Goal: Task Accomplishment & Management: Manage account settings

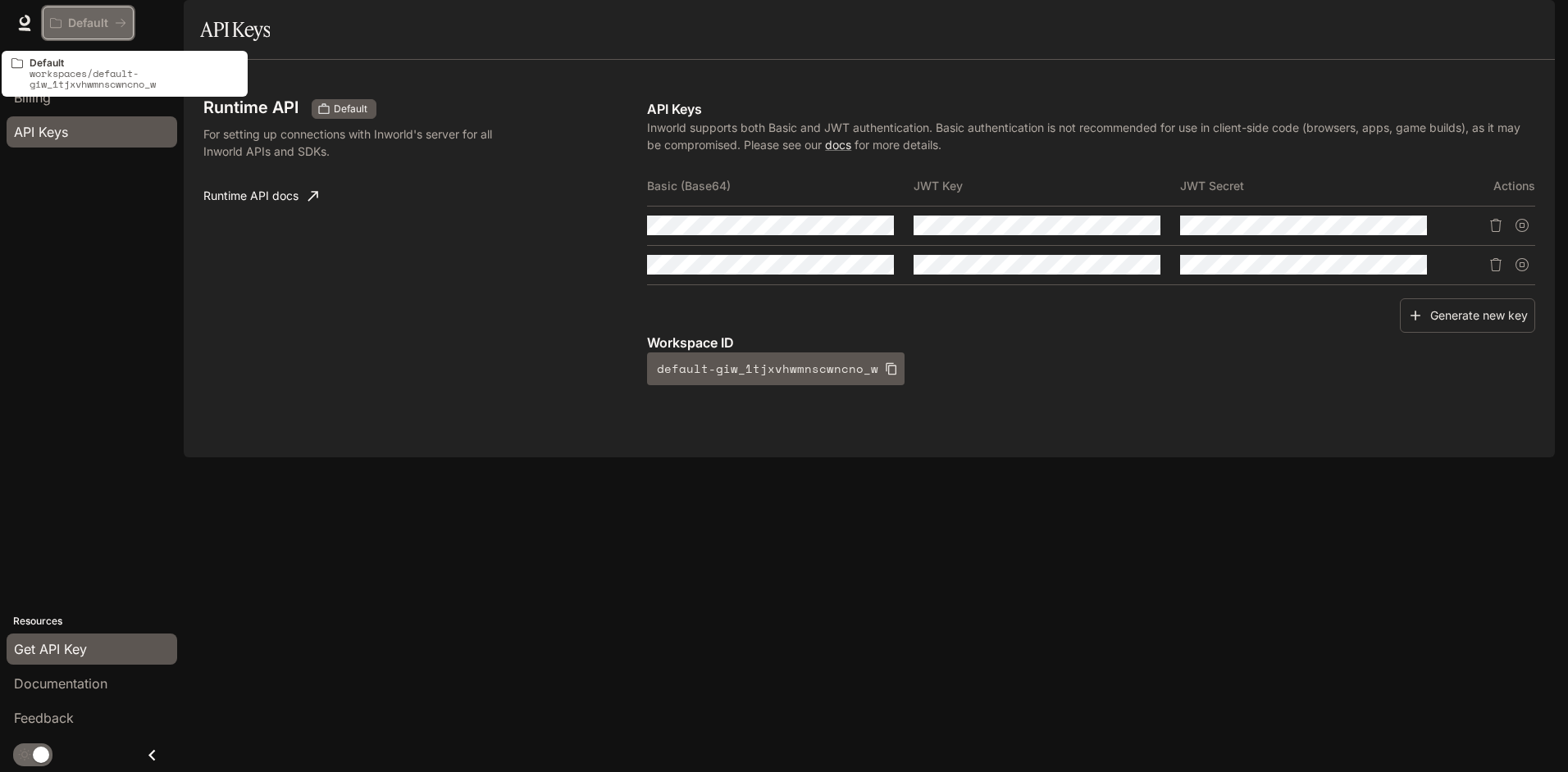
click at [103, 18] on p "Default" at bounding box center [88, 23] width 40 height 14
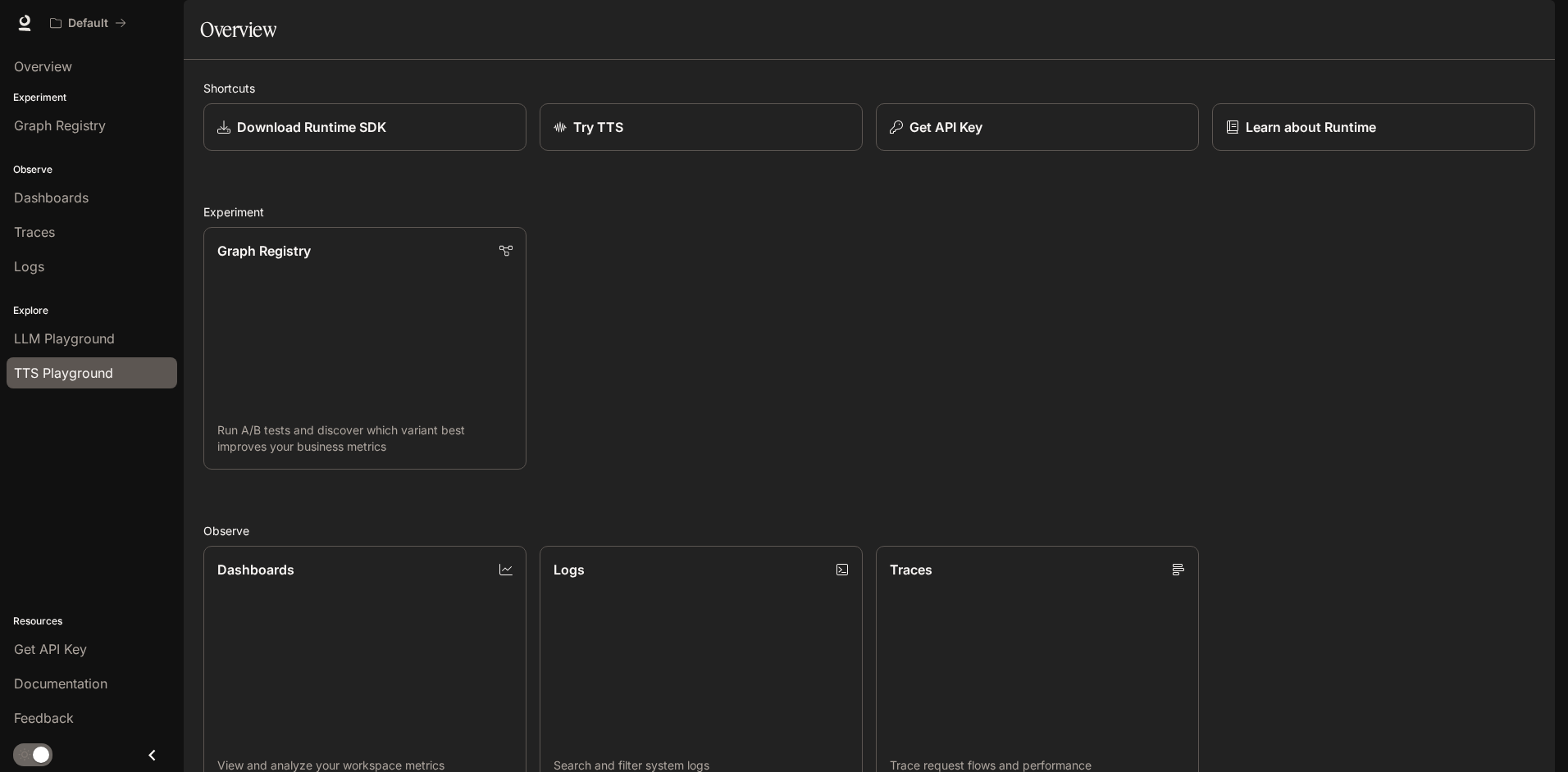
click at [66, 370] on span "TTS Playground" at bounding box center [64, 373] width 99 height 19
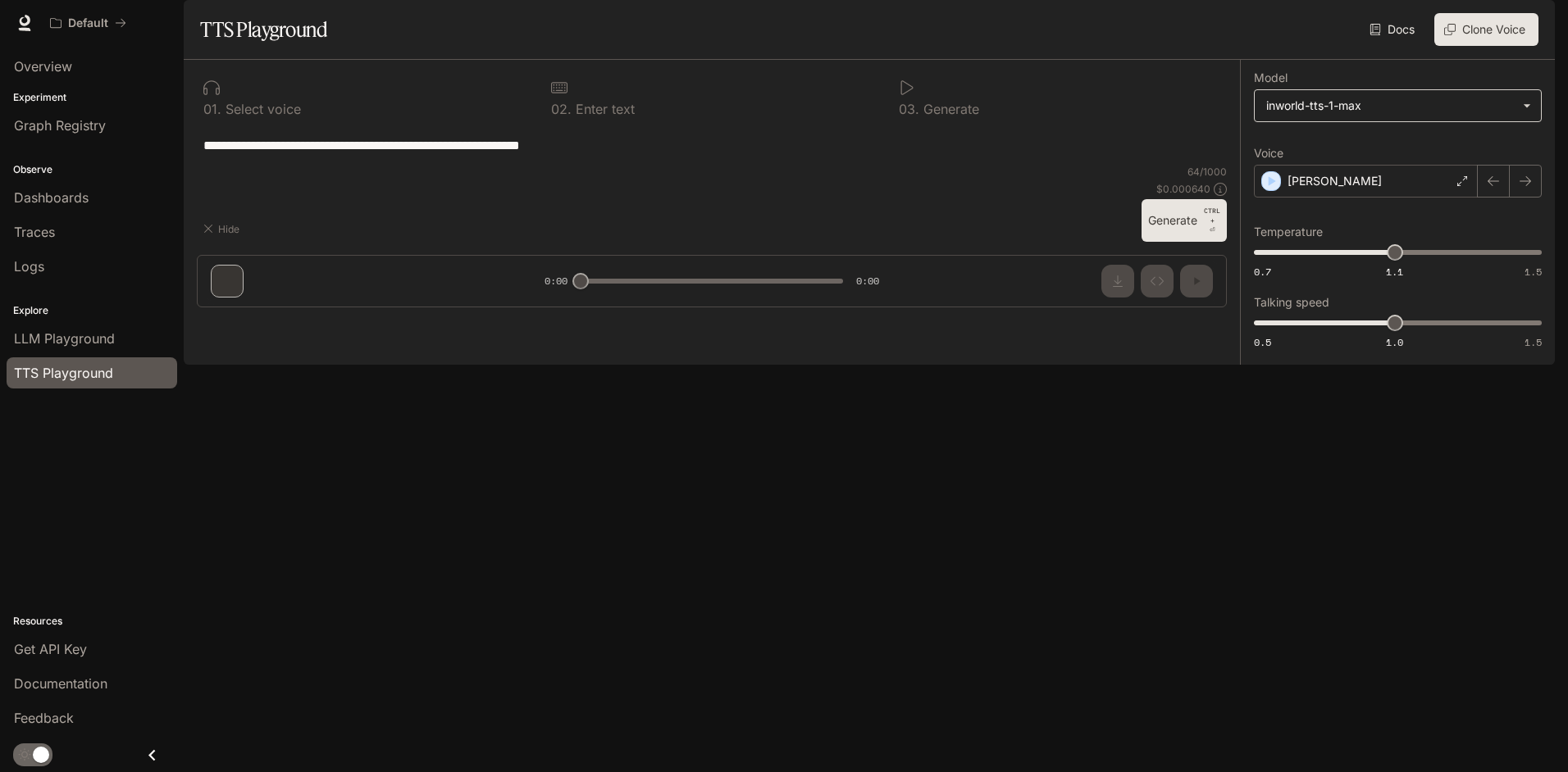
type textarea "**********"
type input "***"
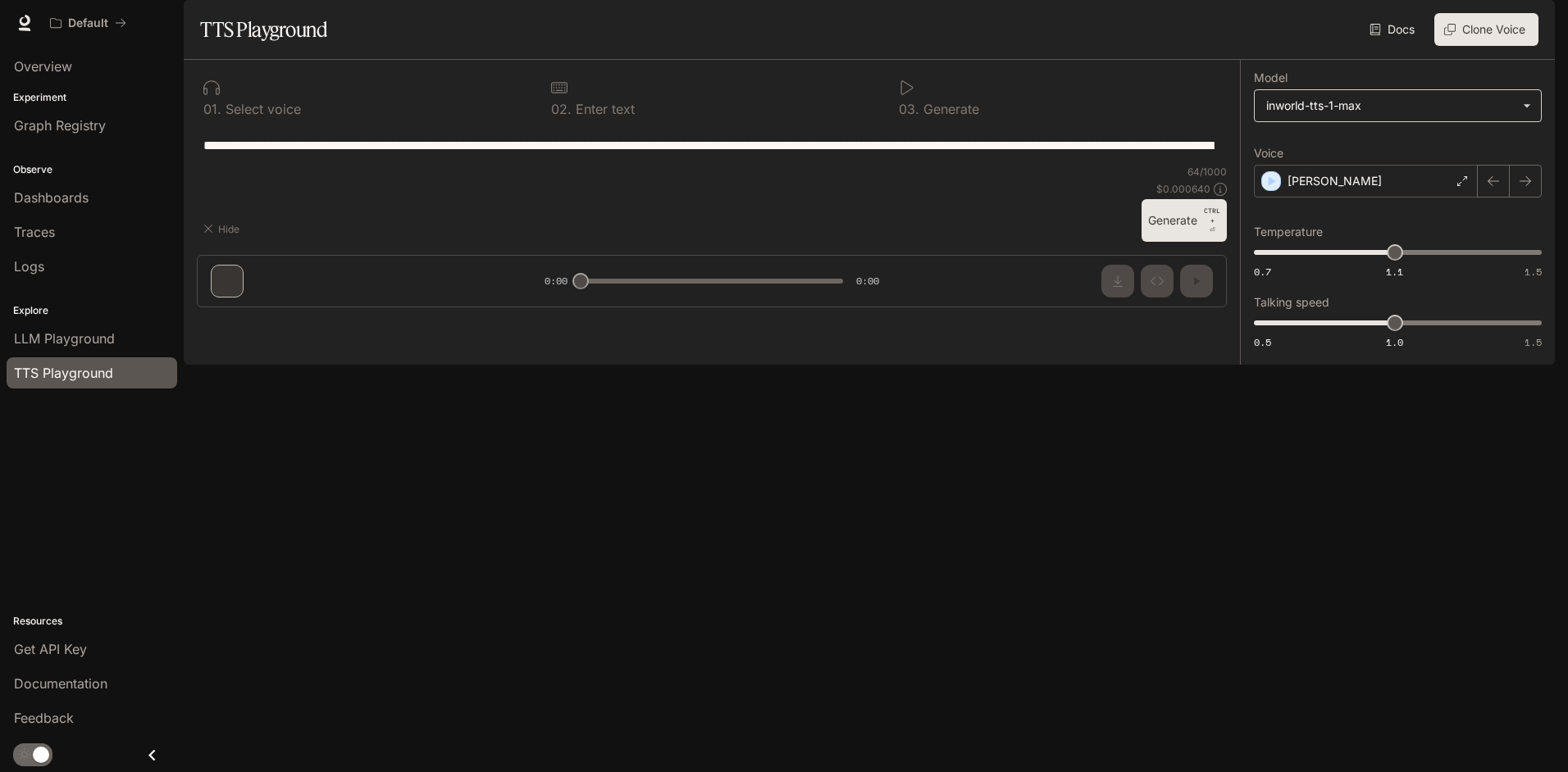
type input "***"
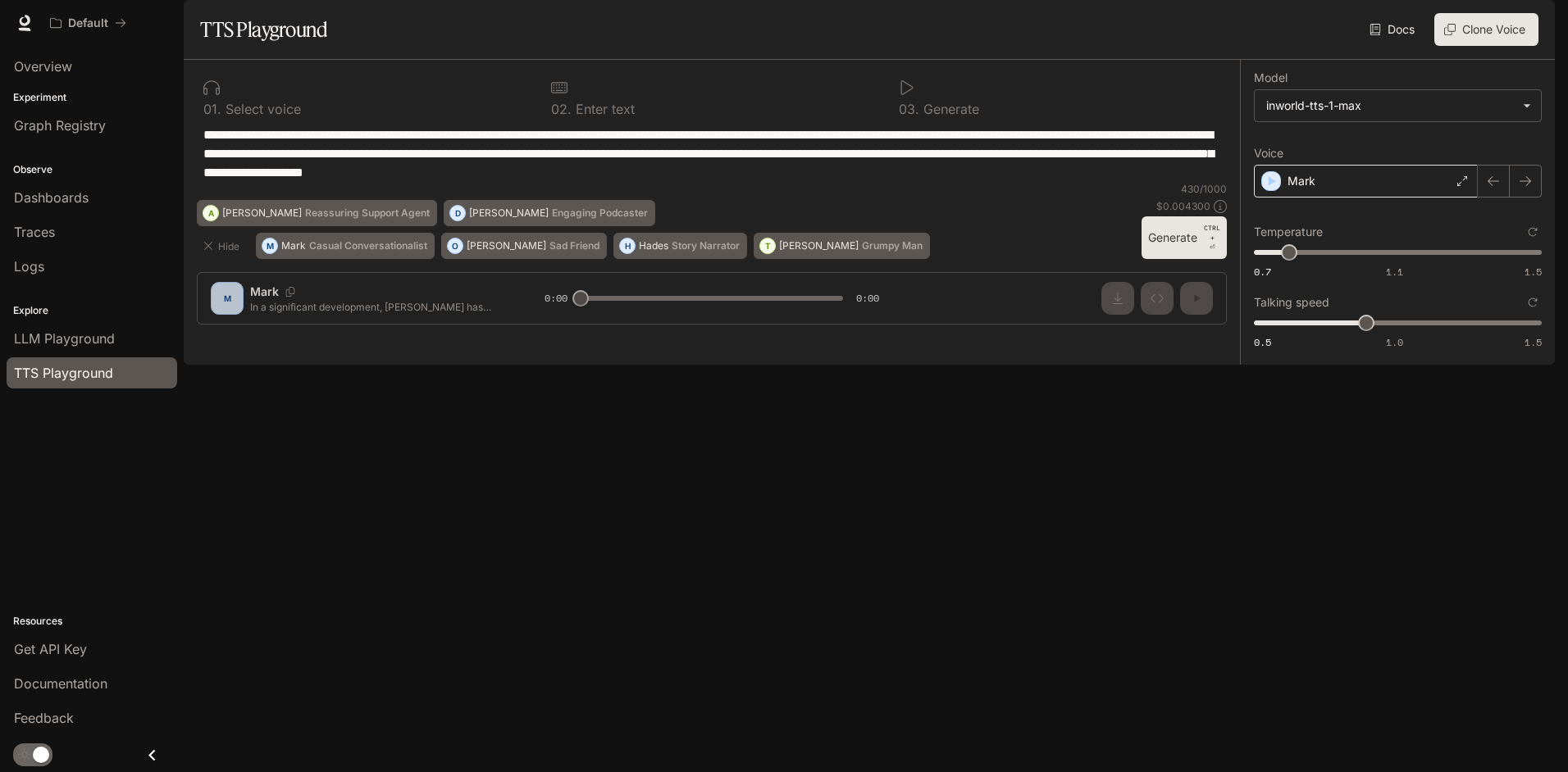
click at [1338, 198] on div "Mark" at bounding box center [1365, 181] width 224 height 33
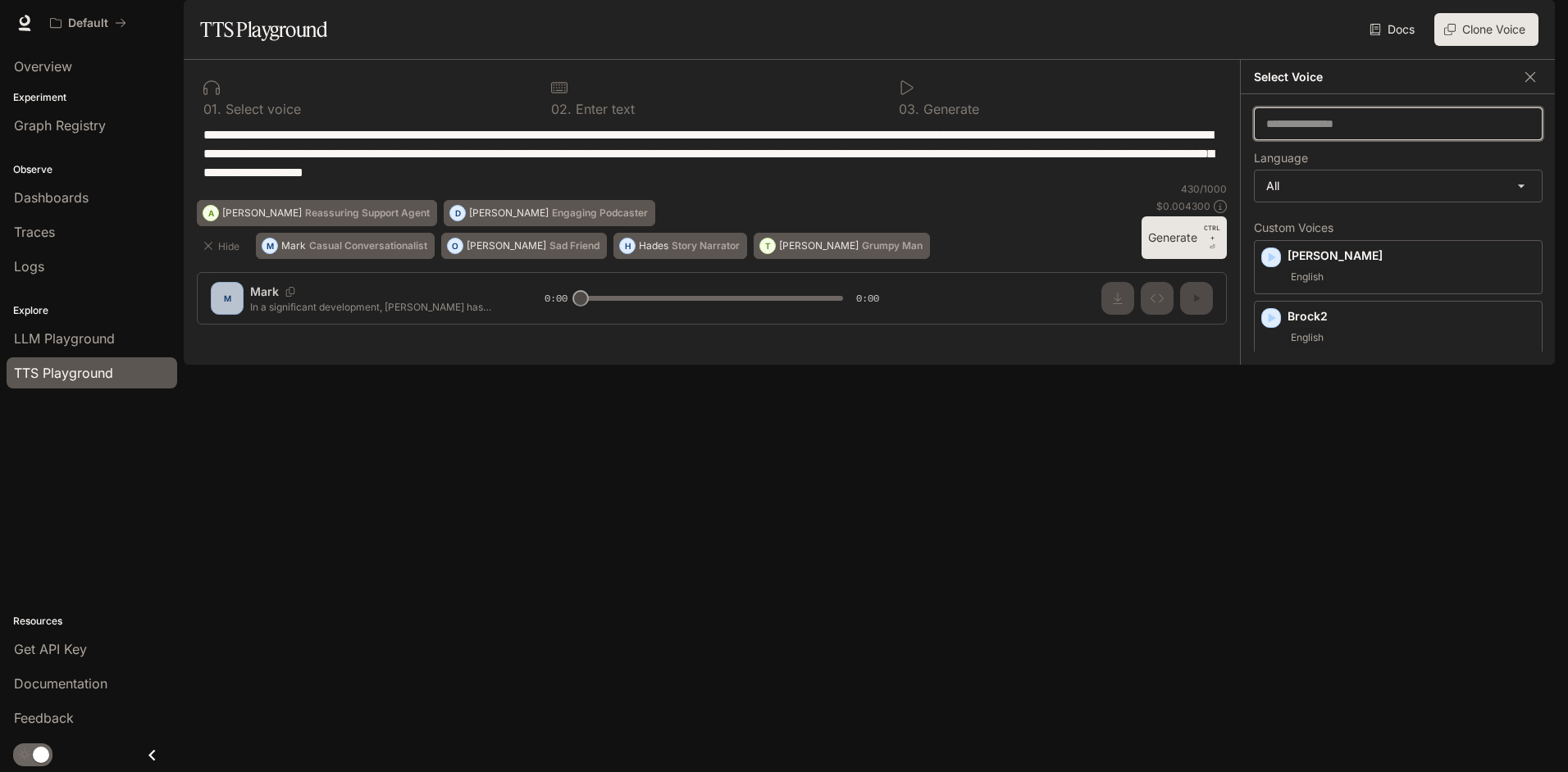
click at [1331, 132] on input "text" at bounding box center [1398, 123] width 287 height 16
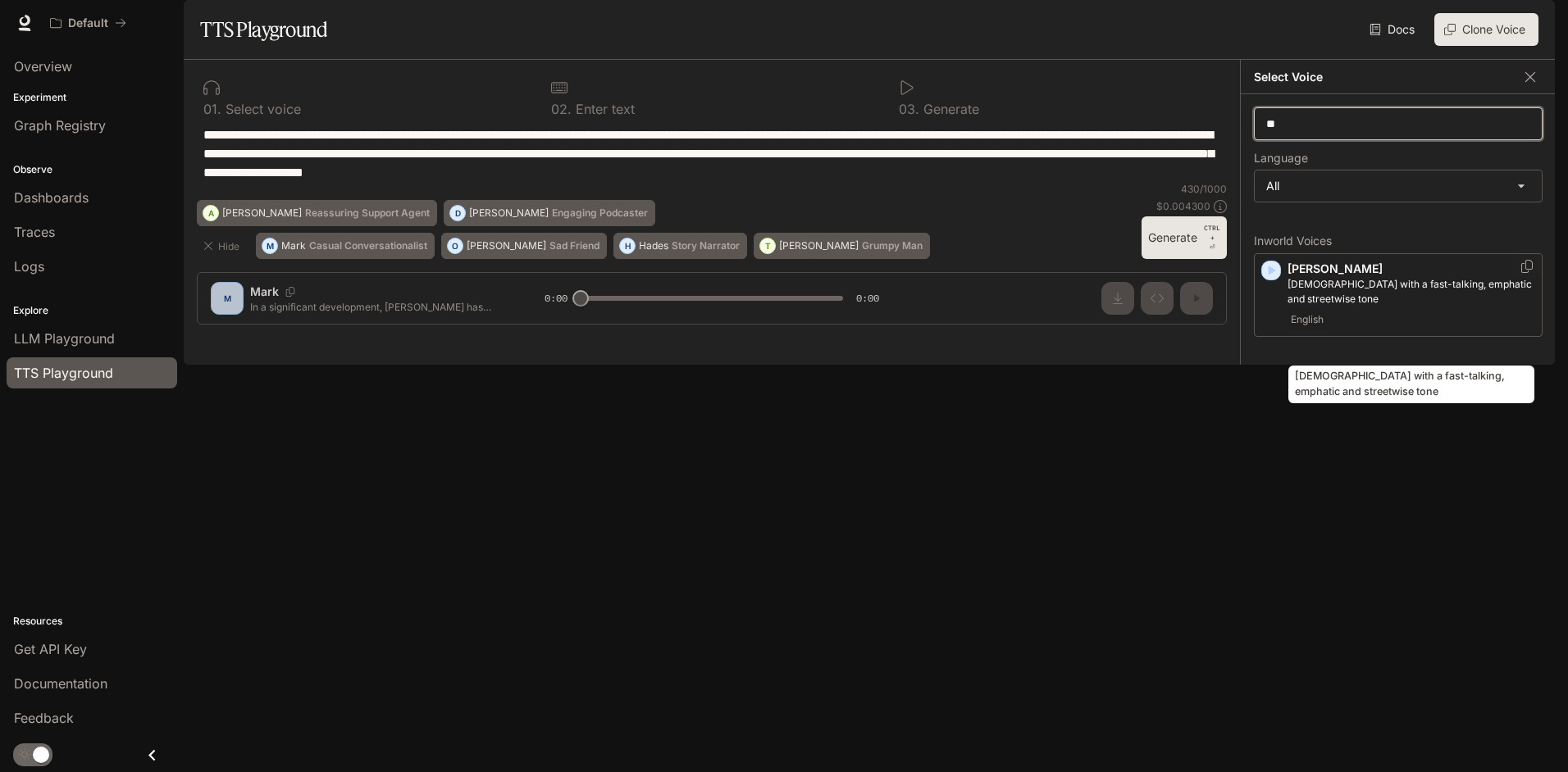
type input "**"
click at [1408, 307] on p "Male with a fast-talking, emphatic and streetwise tone" at bounding box center [1410, 292] width 247 height 29
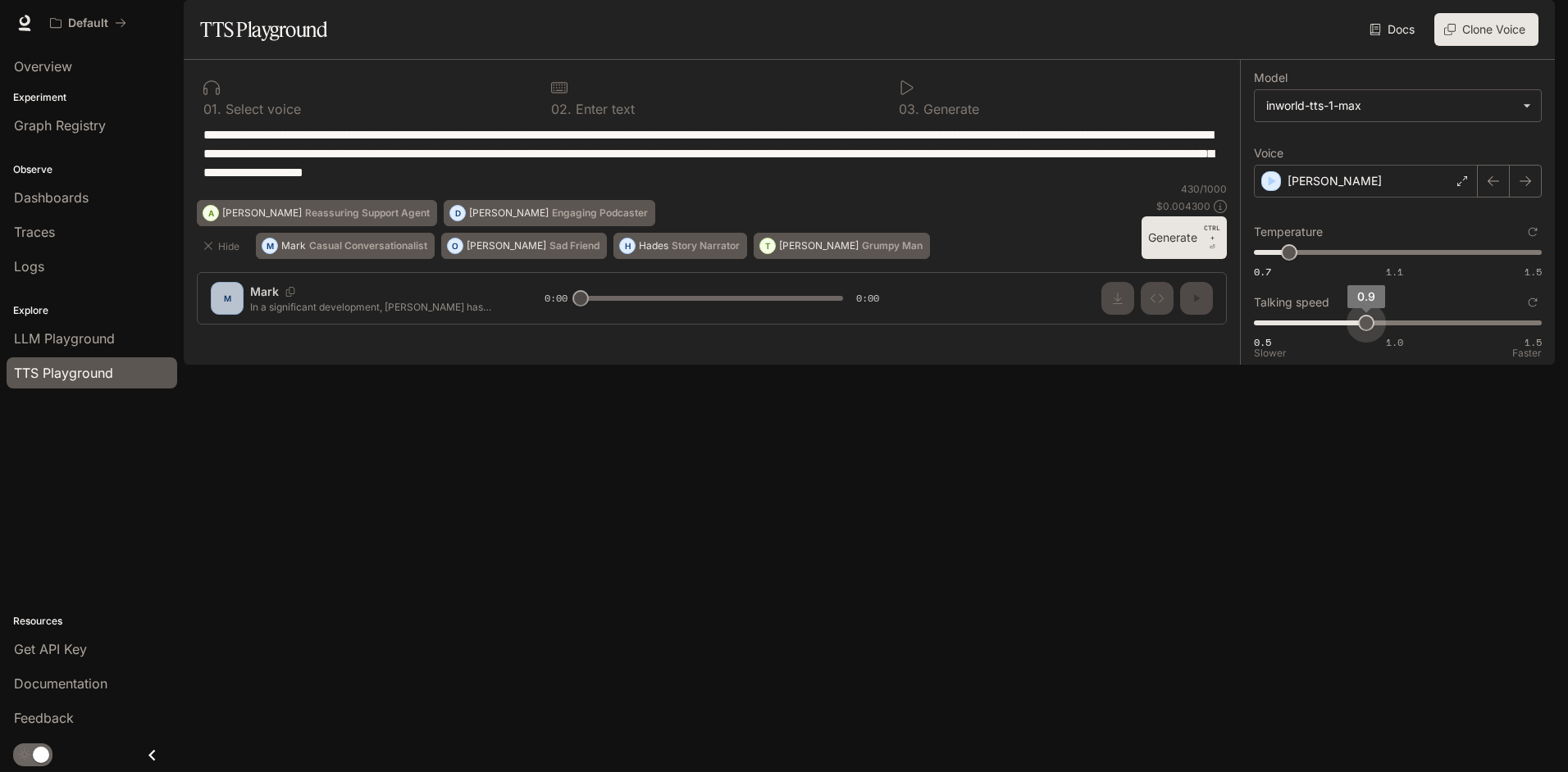
click at [1366, 331] on span "0.9" at bounding box center [1366, 323] width 16 height 16
click at [1159, 259] on button "Generate CTRL + ⏎" at bounding box center [1184, 238] width 85 height 43
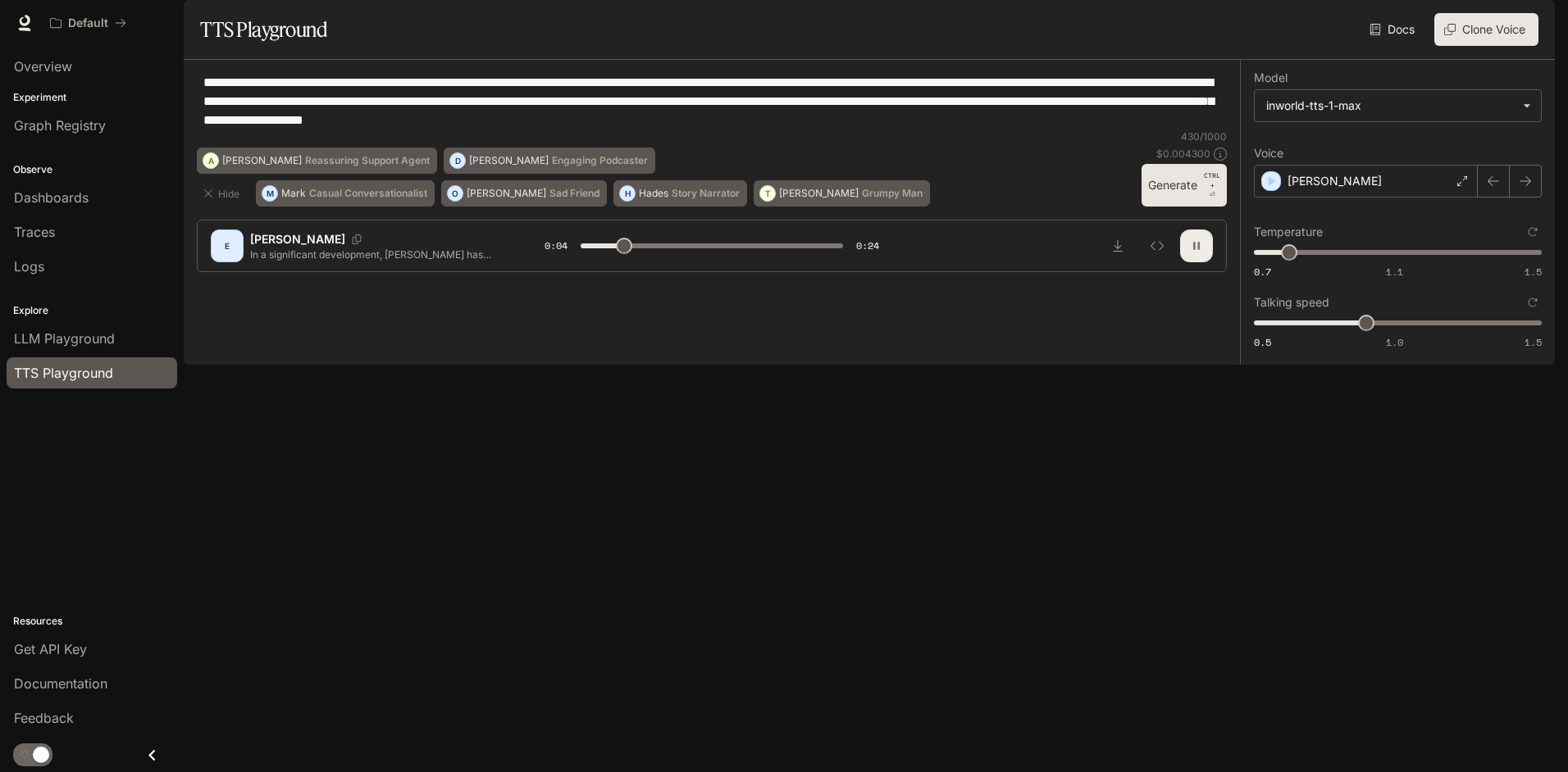
click at [1198, 250] on icon "button" at bounding box center [1196, 246] width 6 height 7
type input "***"
click at [45, 654] on span "Get API Key" at bounding box center [51, 649] width 73 height 19
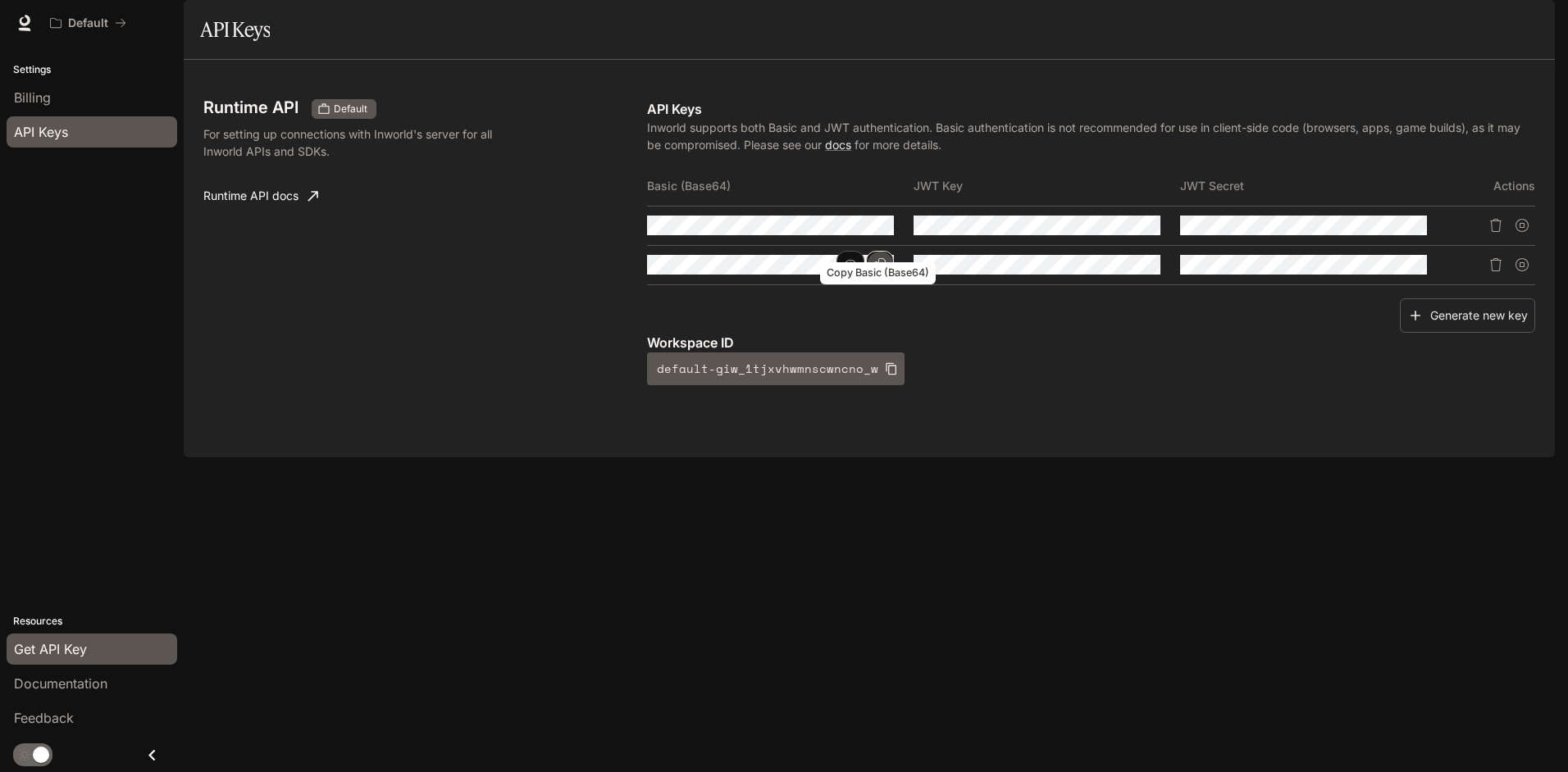
click at [885, 271] on icon "Copy Basic (Base64)" at bounding box center [879, 264] width 12 height 13
click at [883, 232] on icon "Copy Basic (Base64)" at bounding box center [879, 225] width 13 height 13
click at [1528, 29] on img "button" at bounding box center [1532, 23] width 23 height 23
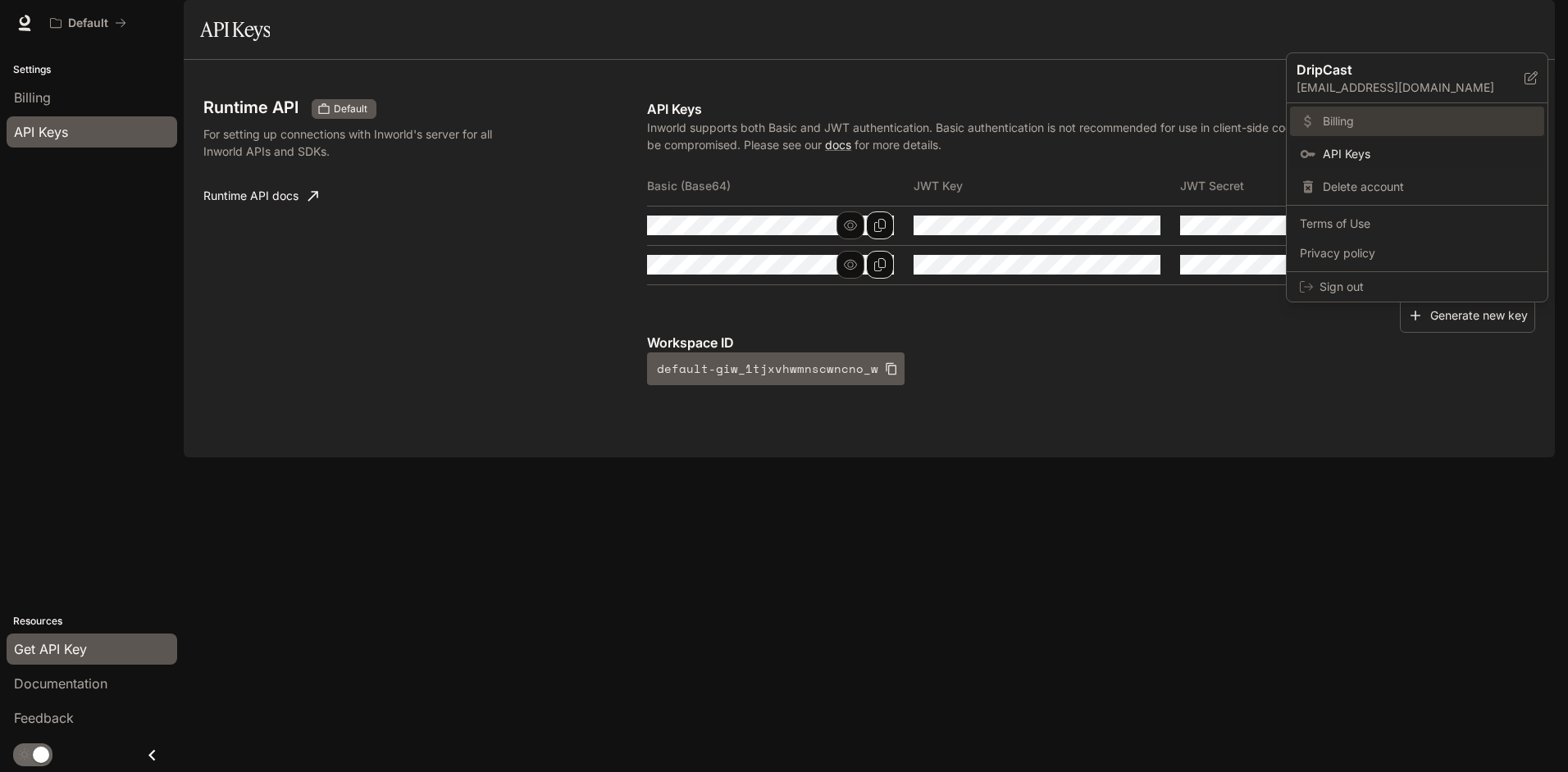
click at [1333, 127] on span "Billing" at bounding box center [1428, 121] width 212 height 16
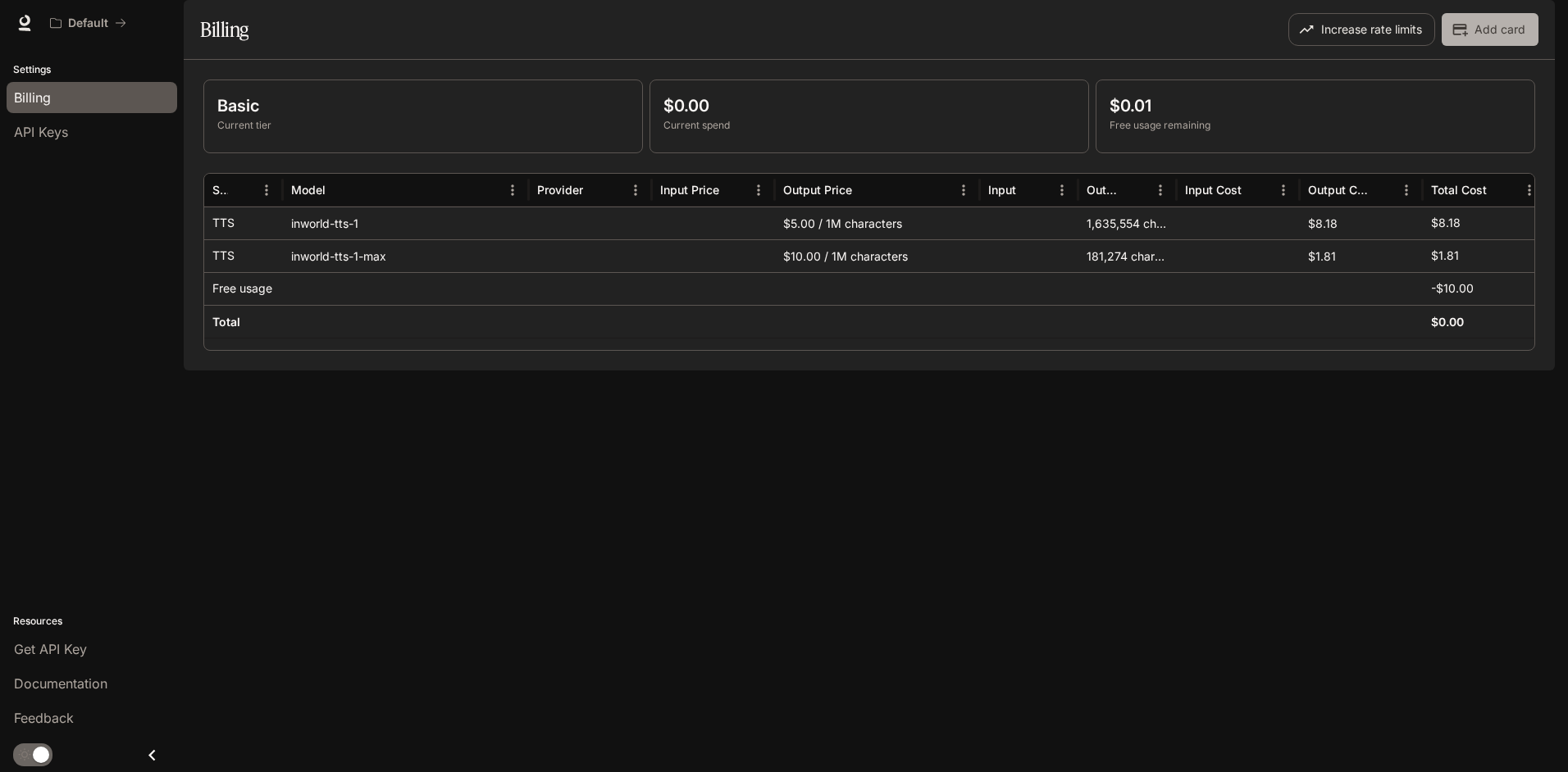
click at [1494, 46] on button "Add card" at bounding box center [1489, 29] width 97 height 33
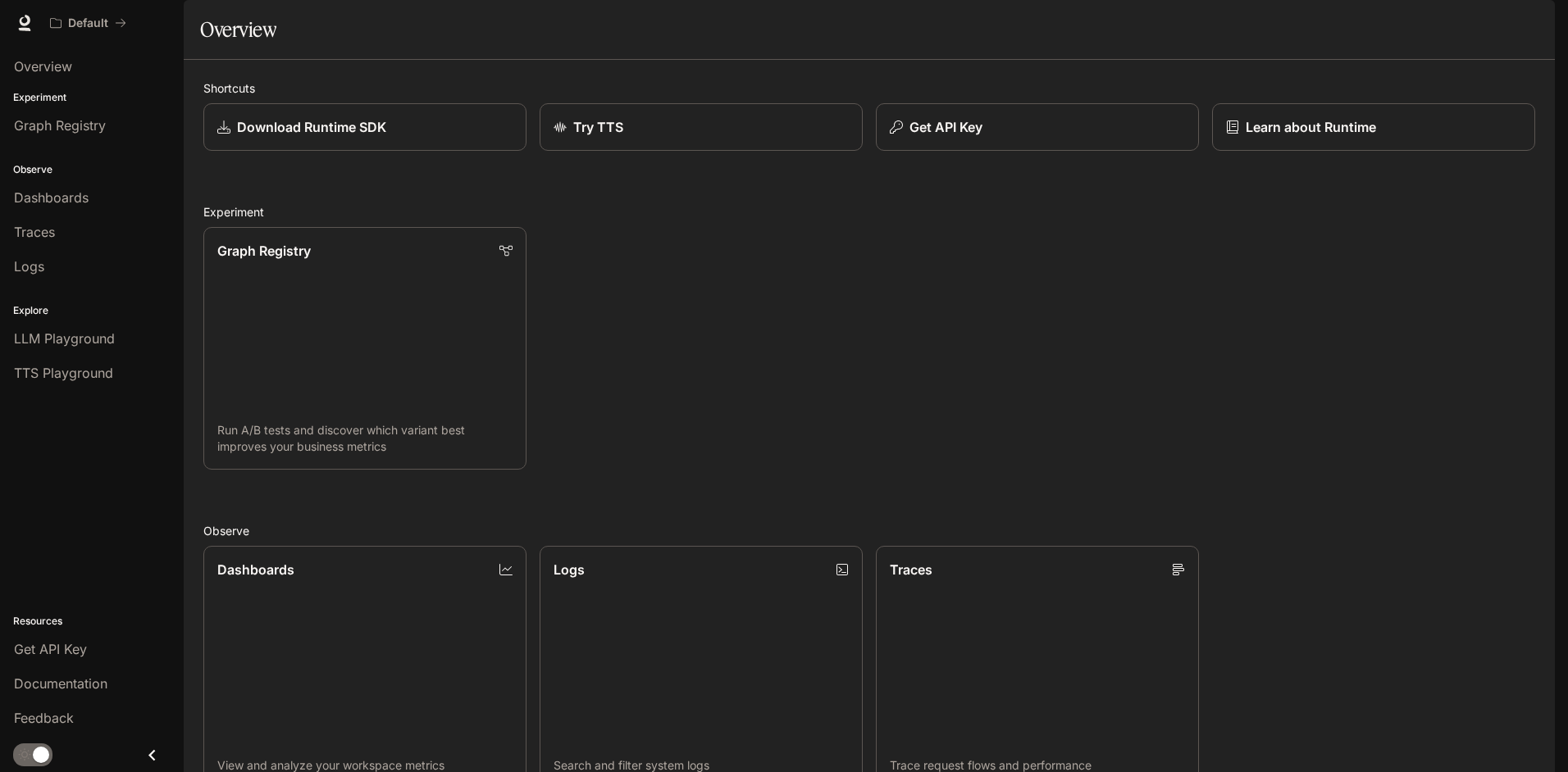
click at [1528, 20] on img "button" at bounding box center [1532, 23] width 23 height 23
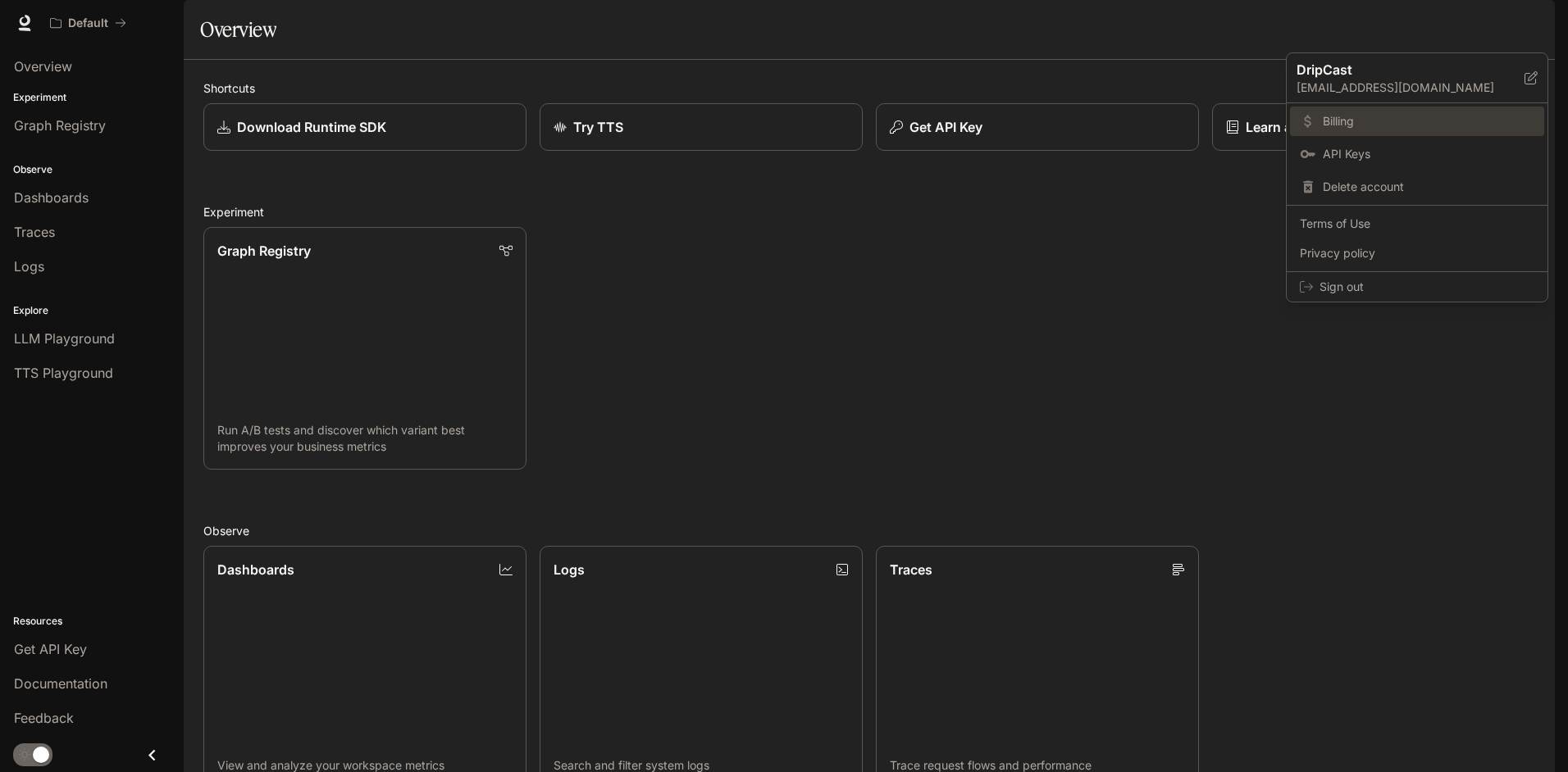
click at [1383, 124] on span "Billing" at bounding box center [1428, 121] width 212 height 16
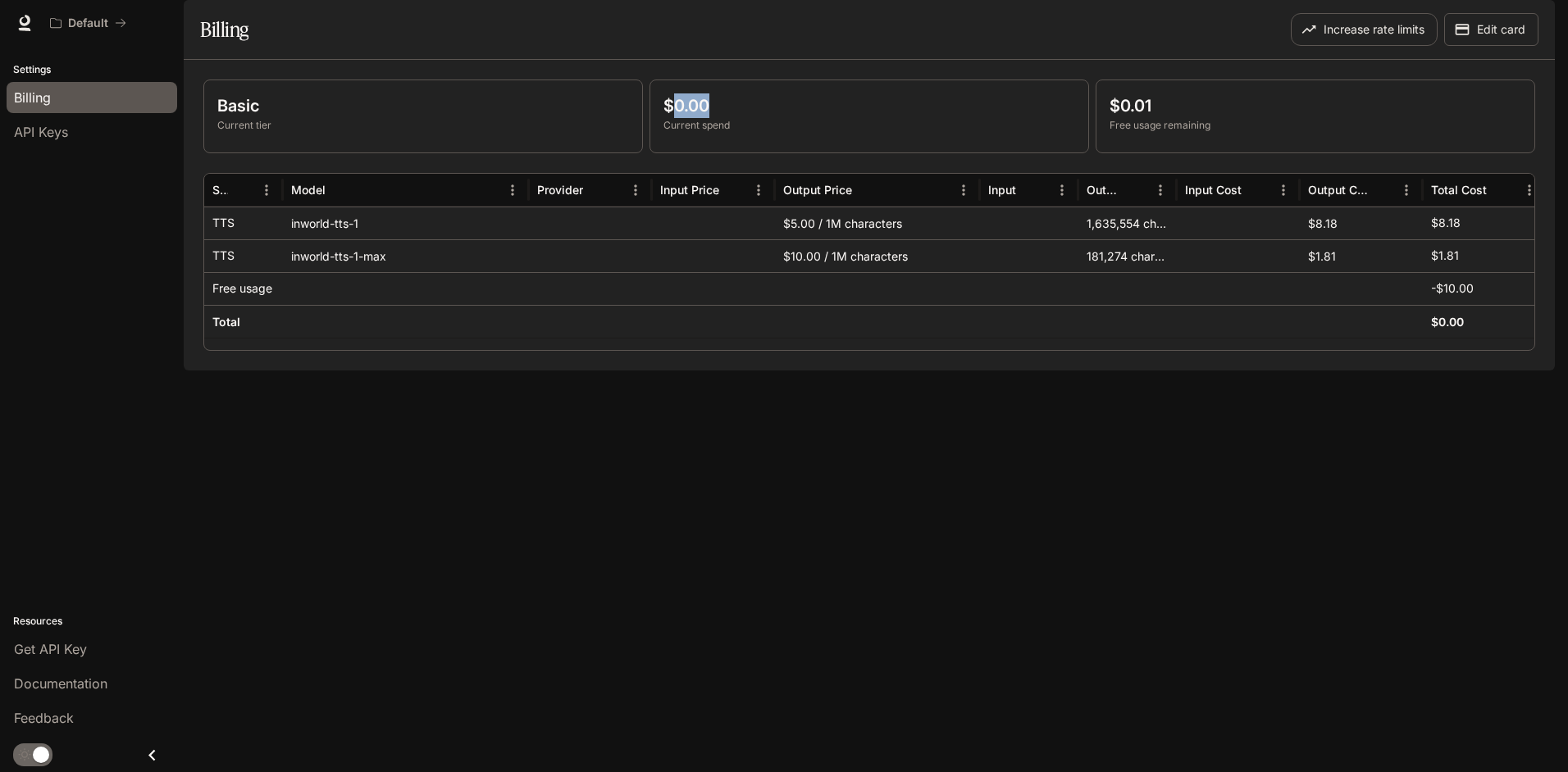
drag, startPoint x: 671, startPoint y: 152, endPoint x: 742, endPoint y: 152, distance: 71.0
click at [742, 118] on p "$0.00" at bounding box center [869, 105] width 411 height 25
drag, startPoint x: 742, startPoint y: 152, endPoint x: 878, endPoint y: 184, distance: 139.7
click at [878, 152] on div "$0.00 Current spend" at bounding box center [870, 116] width 438 height 72
drag, startPoint x: 1190, startPoint y: 142, endPoint x: 1110, endPoint y: 142, distance: 80.0
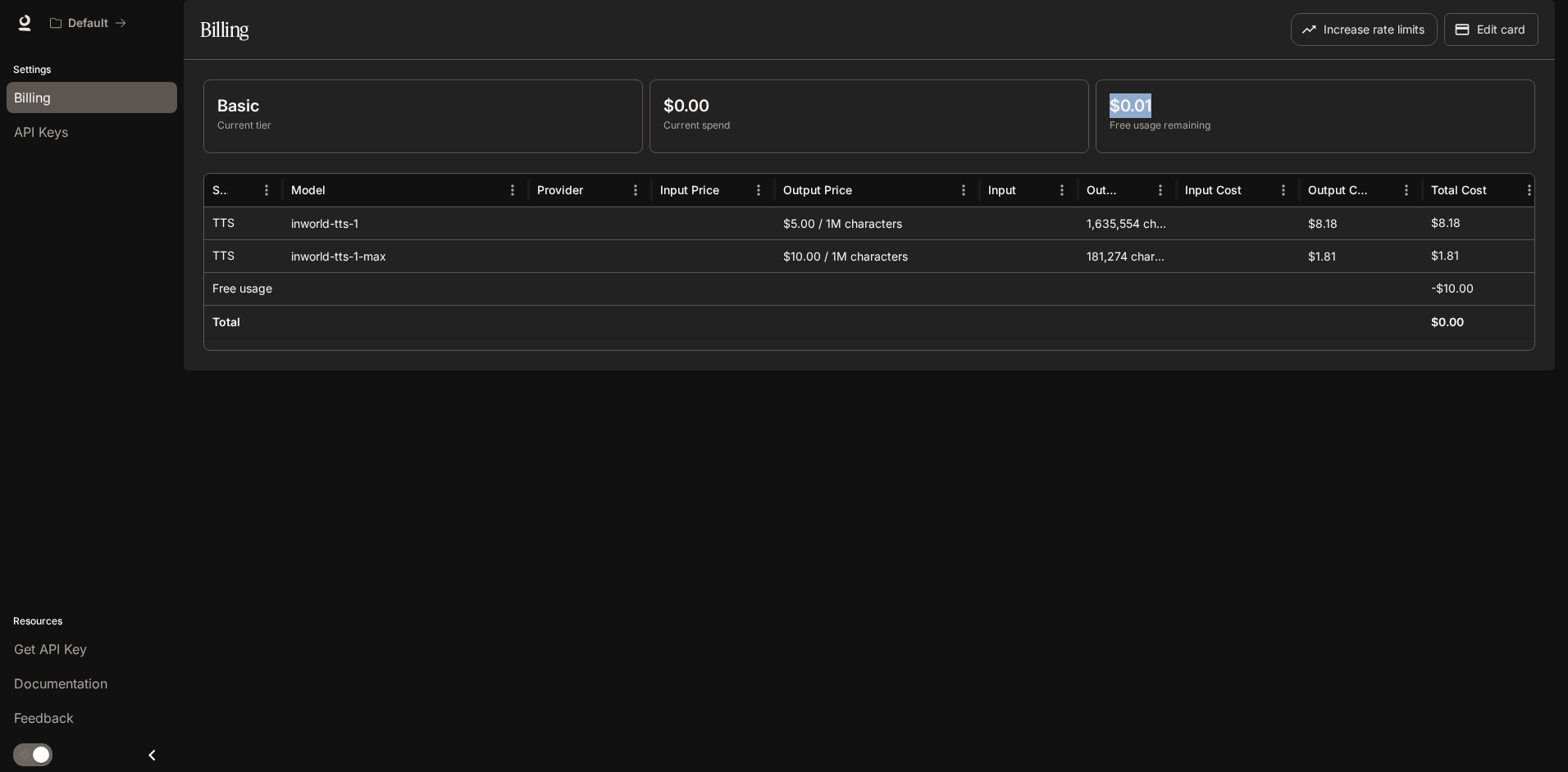
click at [1110, 118] on p "$0.01" at bounding box center [1314, 105] width 411 height 25
drag, startPoint x: 1110, startPoint y: 142, endPoint x: 1282, endPoint y: 161, distance: 173.0
click at [1282, 118] on p "$0.01" at bounding box center [1314, 105] width 411 height 25
